Goal: Task Accomplishment & Management: Use online tool/utility

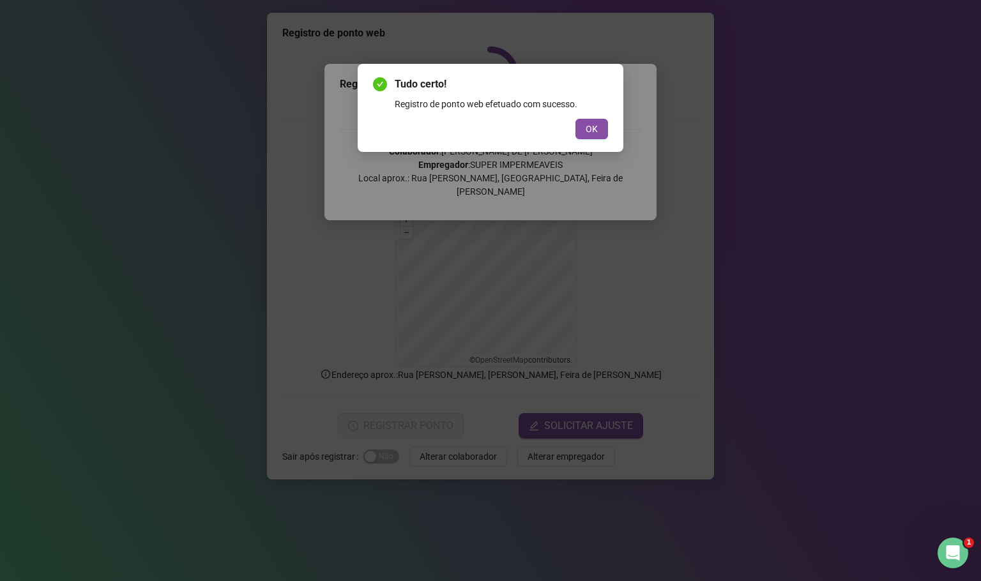
drag, startPoint x: 596, startPoint y: 130, endPoint x: 612, endPoint y: 130, distance: 15.3
click at [612, 130] on div "Tudo certo! Registro de ponto web efetuado com sucesso. OK" at bounding box center [491, 108] width 266 height 88
click at [575, 119] on button "OK" at bounding box center [591, 129] width 33 height 20
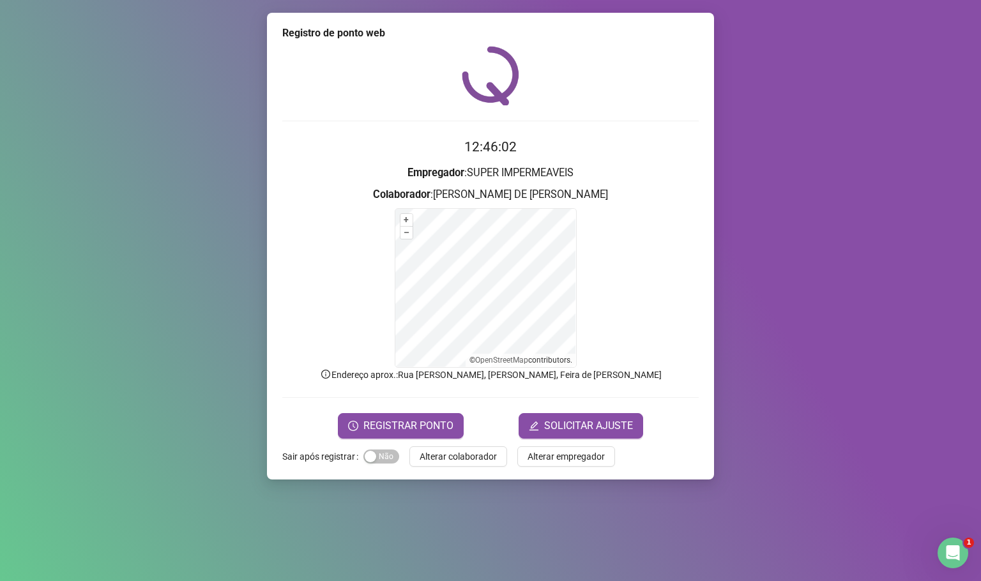
click at [427, 440] on div "Registro de ponto web 12:46:02 Empregador : SUPER IMPERMEAVEIS Colaborador : [P…" at bounding box center [490, 246] width 447 height 467
click at [427, 429] on span "REGISTRAR PONTO" at bounding box center [408, 425] width 90 height 15
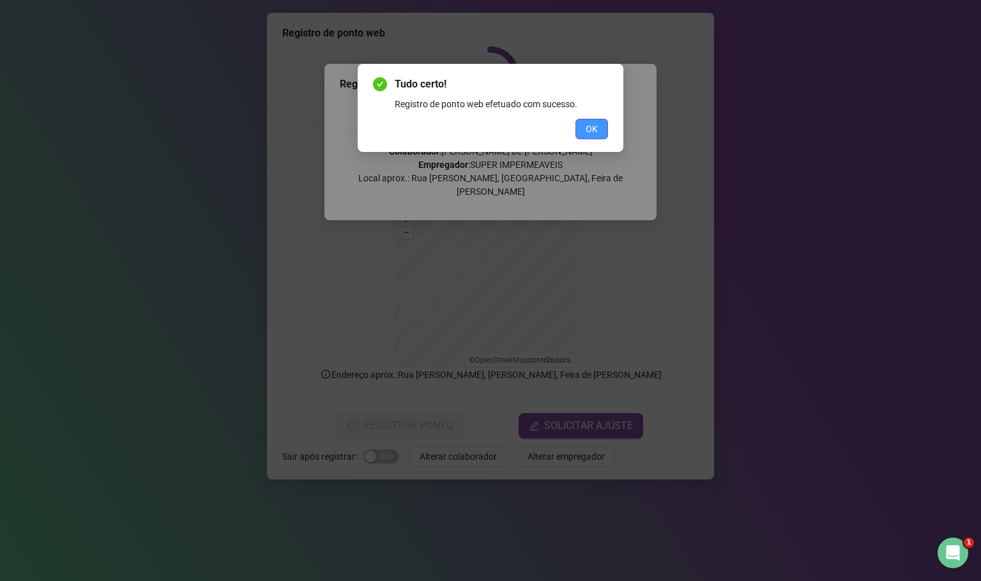
click at [592, 123] on span "OK" at bounding box center [591, 129] width 12 height 14
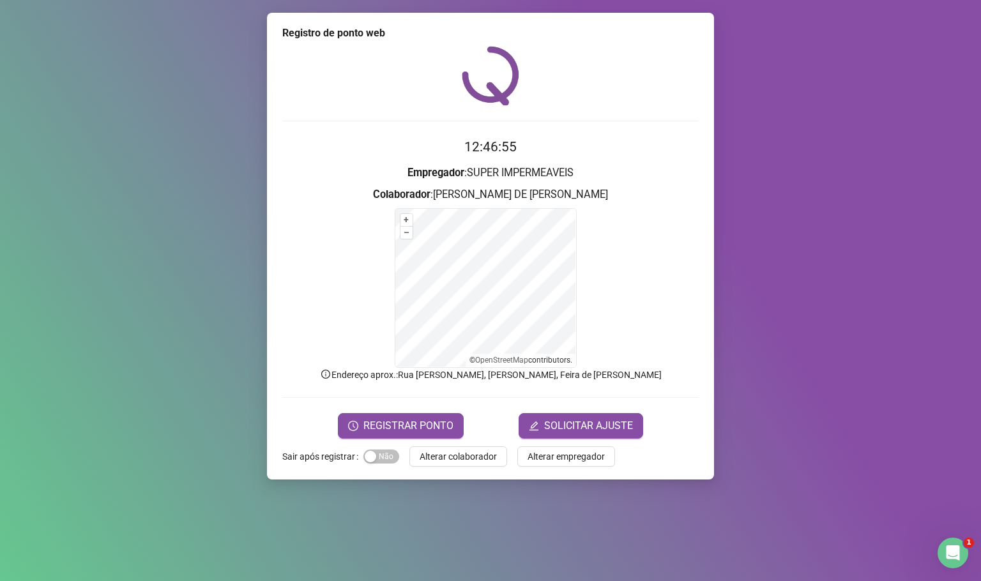
click at [799, 169] on div "Registro de ponto web 12:46:55 Empregador : SUPER IMPERMEAVEIS Colaborador : [P…" at bounding box center [490, 290] width 981 height 581
click at [906, 215] on div "Registro de ponto web 13:04:41 Empregador : SUPER IMPERMEAVEIS Colaborador : [P…" at bounding box center [490, 290] width 981 height 581
click at [87, 142] on div "Registro de ponto web 13:08:00 Empregador : SUPER IMPERMEAVEIS Colaborador : [P…" at bounding box center [490, 290] width 981 height 581
drag, startPoint x: 834, startPoint y: 412, endPoint x: 825, endPoint y: 408, distance: 9.1
click at [832, 410] on div "Registro de ponto web 13:08:01 Empregador : SUPER IMPERMEAVEIS Colaborador : [P…" at bounding box center [490, 290] width 981 height 581
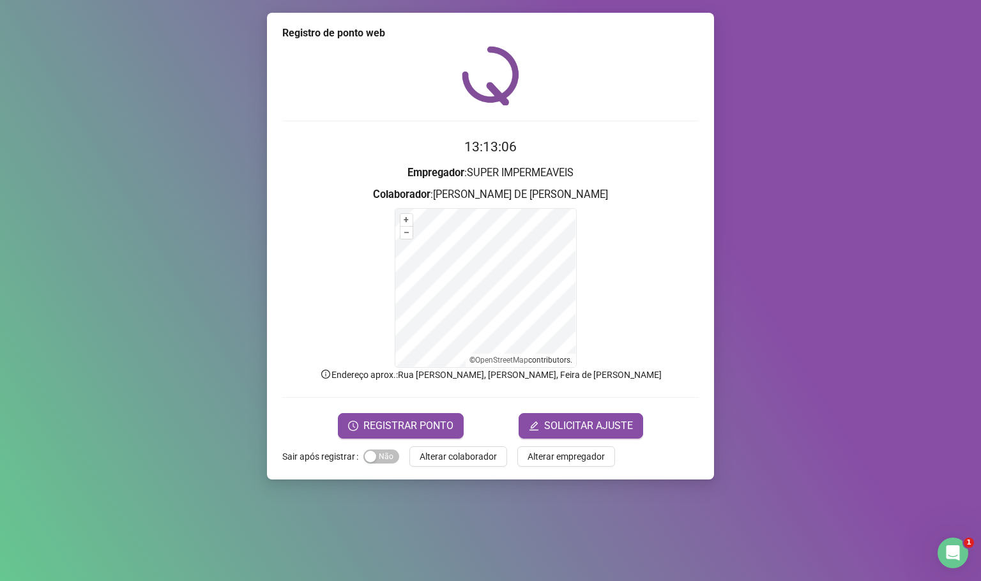
click at [811, 391] on div "Registro de ponto web 13:13:06 Empregador : SUPER IMPERMEAVEIS Colaborador : [P…" at bounding box center [490, 290] width 981 height 581
